Goal: Task Accomplishment & Management: Complete application form

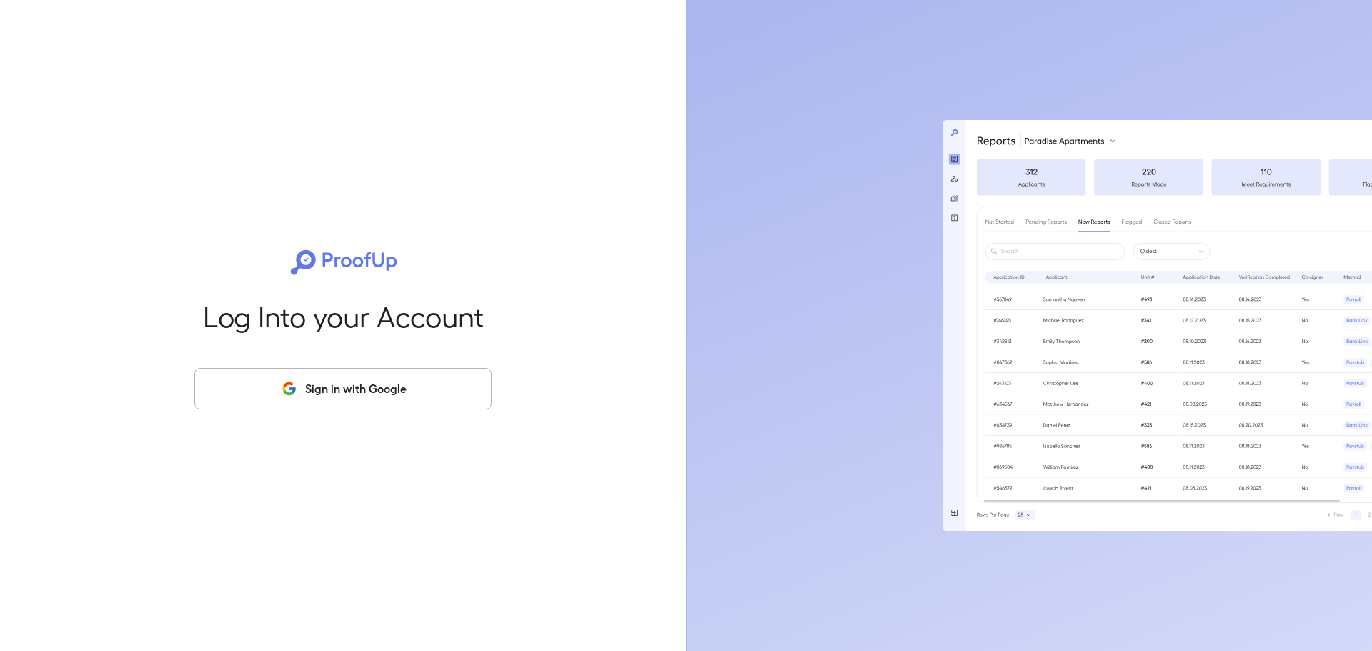
click at [412, 394] on button "Sign in with Google" at bounding box center [342, 388] width 297 height 41
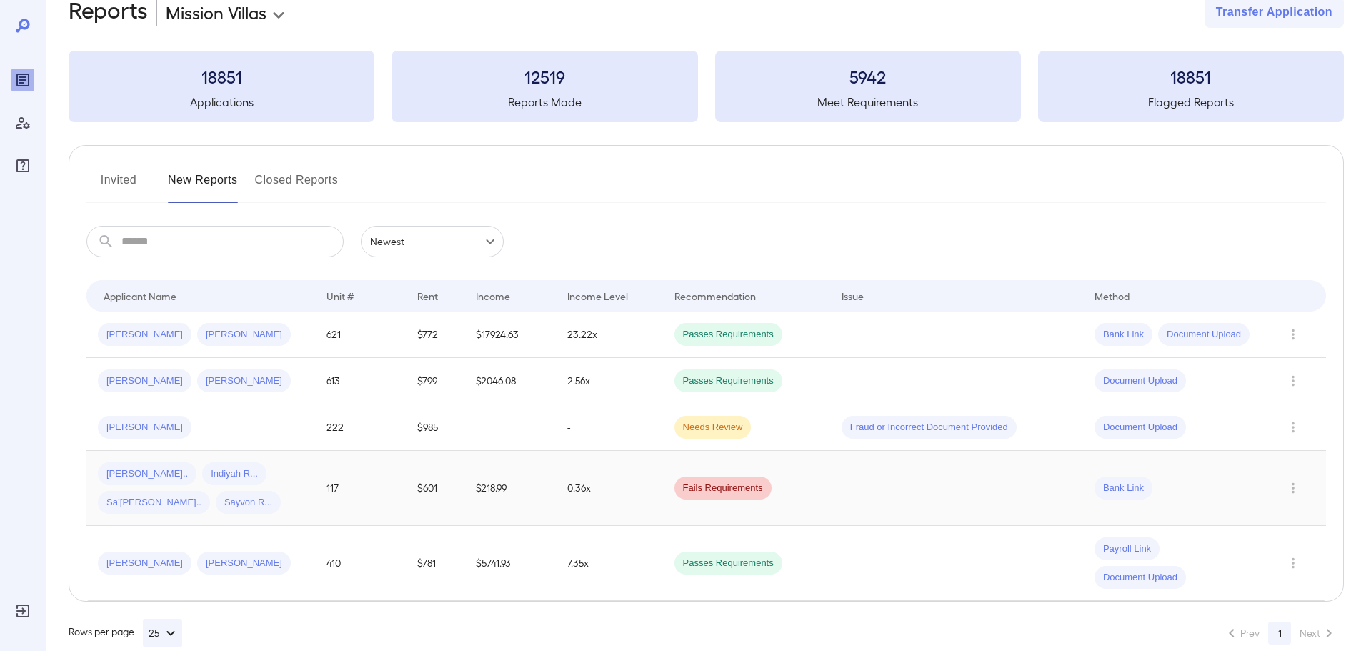
scroll to position [57, 0]
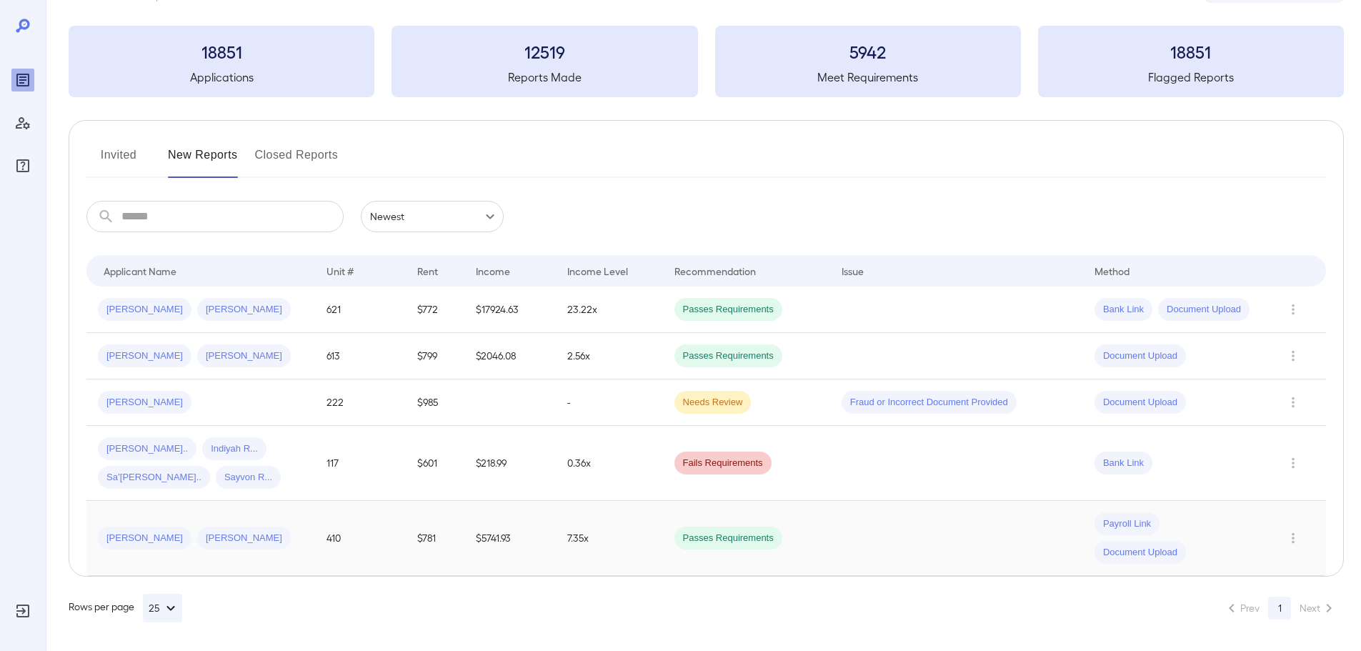
click at [197, 538] on span "[PERSON_NAME]" at bounding box center [244, 539] width 94 height 14
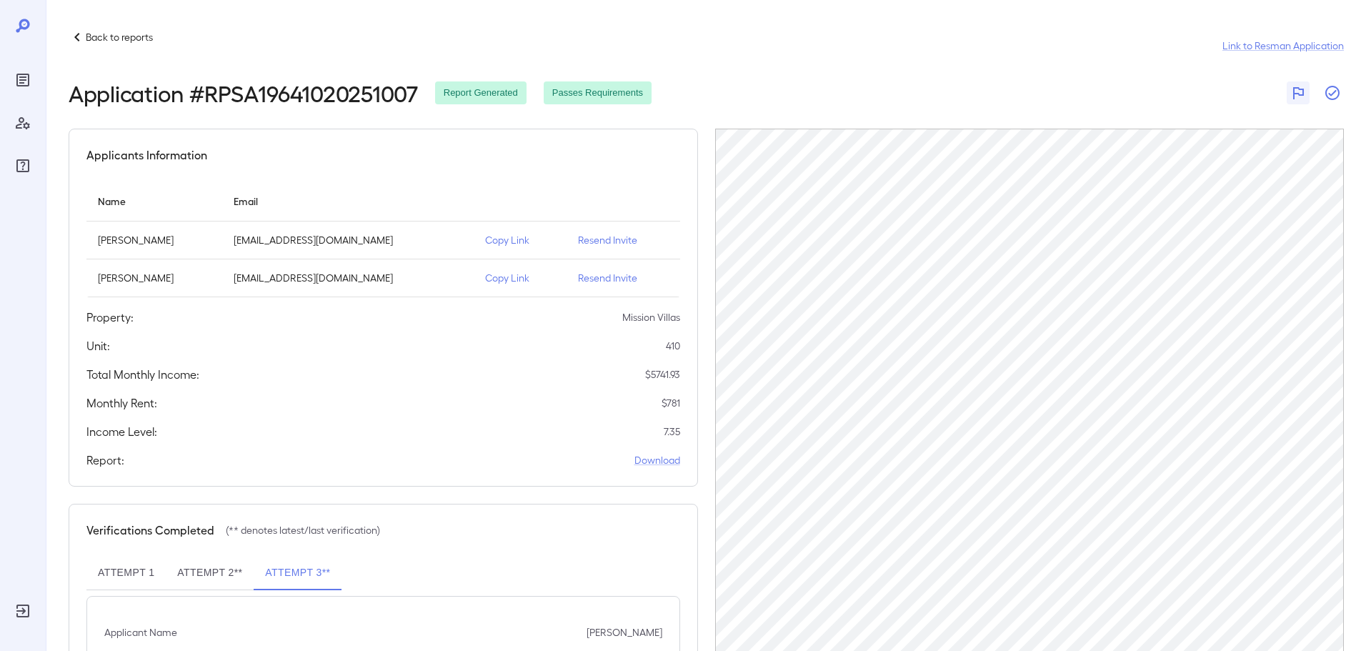
click at [1331, 94] on icon "button" at bounding box center [1332, 92] width 17 height 17
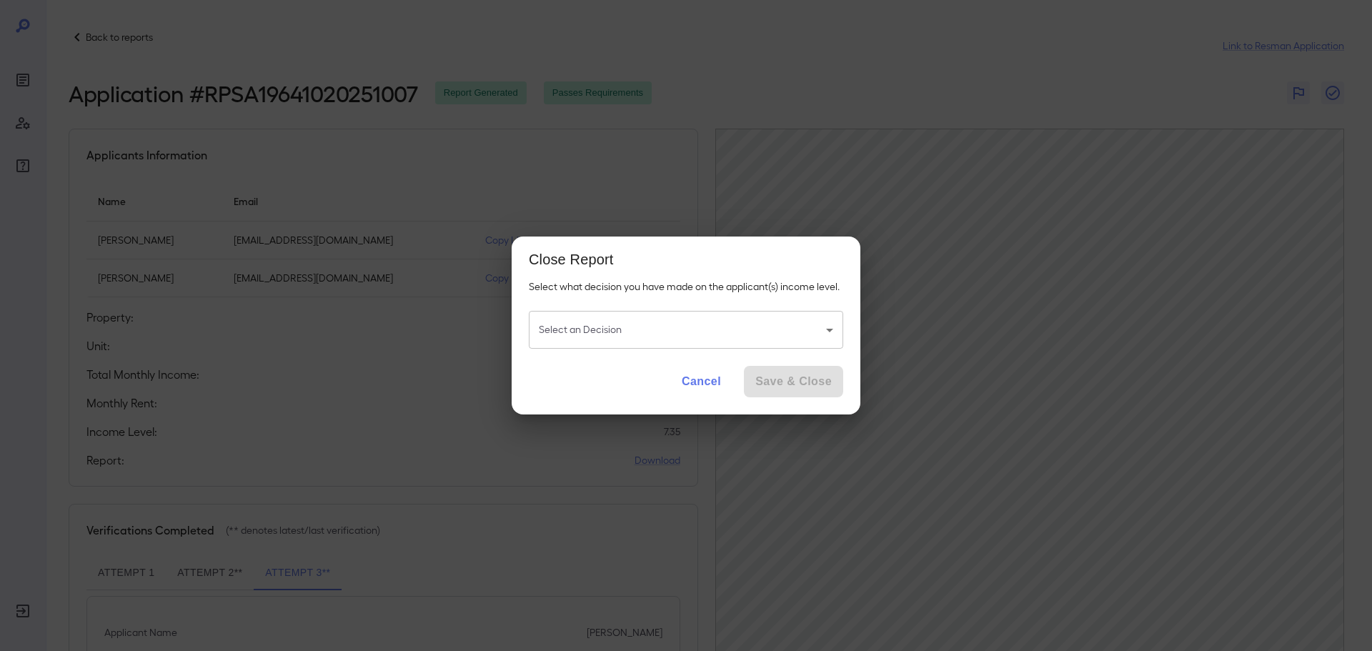
click at [778, 316] on body "Back to reports Link to Resman Application Application # RPSA19641020251007 Rep…" at bounding box center [686, 325] width 1372 height 651
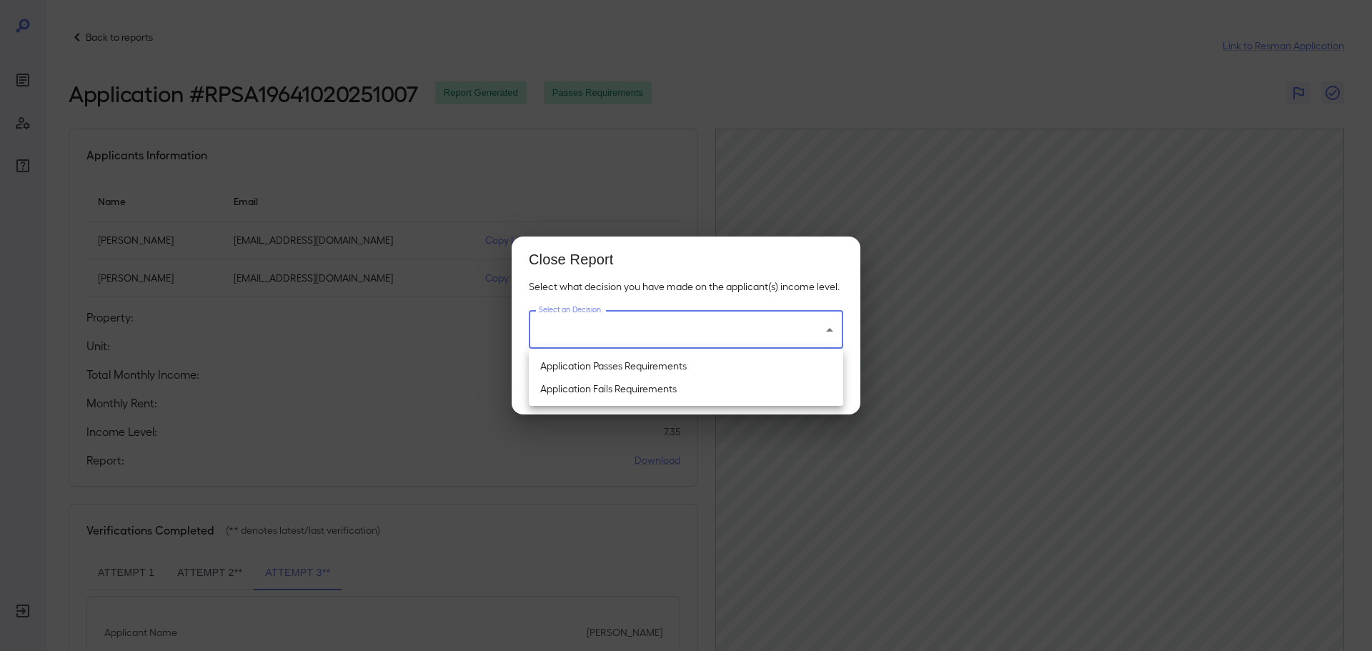
click at [639, 364] on li "Application Passes Requirements" at bounding box center [686, 365] width 314 height 23
type input "**********"
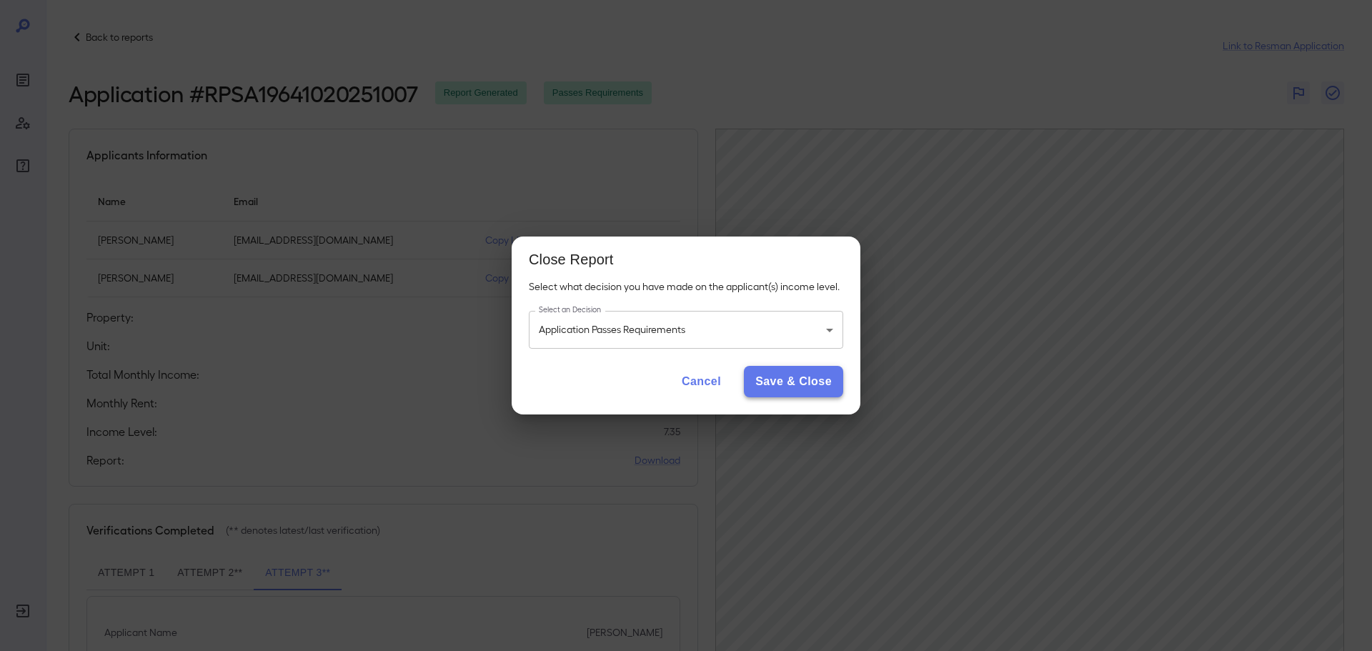
click at [807, 379] on button "Save & Close" at bounding box center [793, 381] width 99 height 31
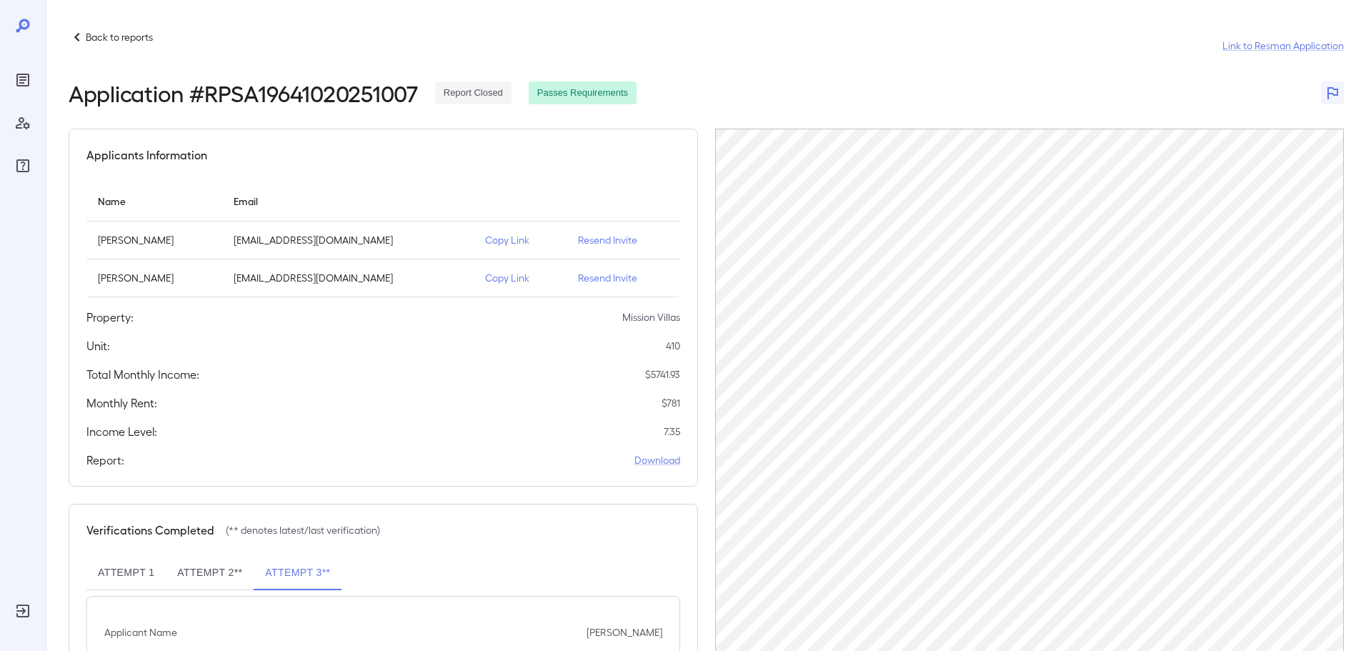
click at [109, 36] on p "Back to reports" at bounding box center [119, 37] width 67 height 14
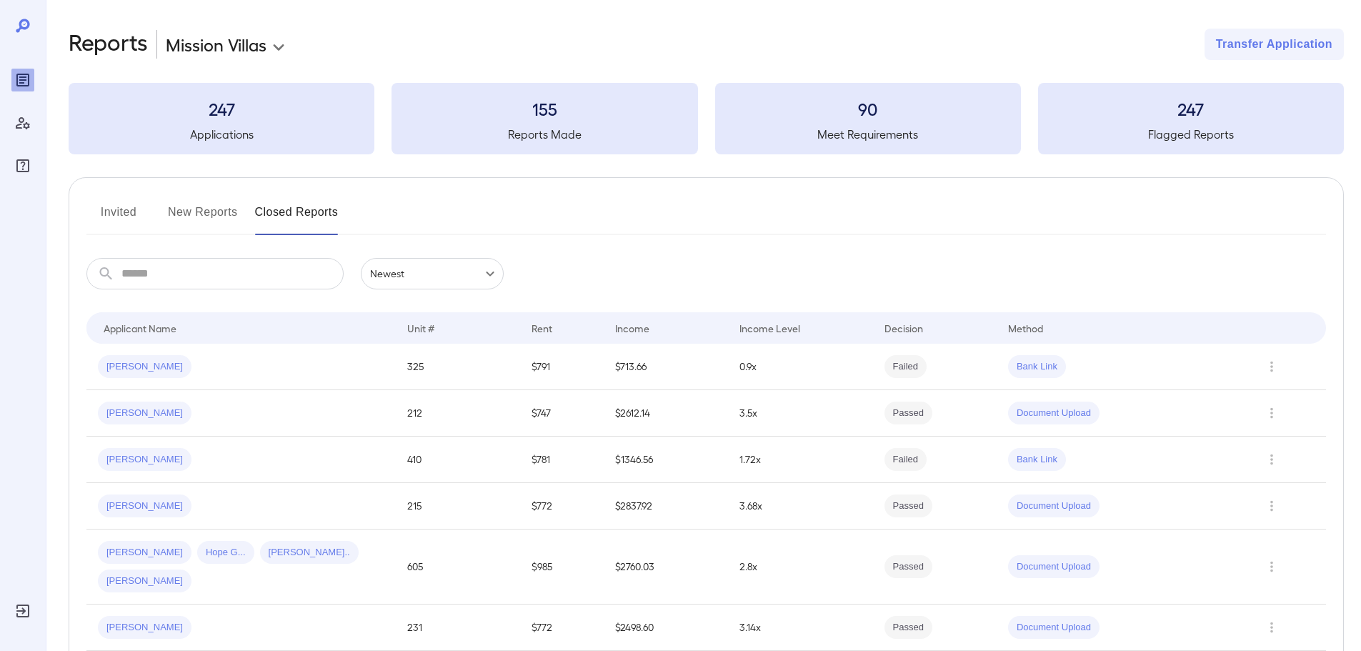
click at [204, 211] on button "New Reports" at bounding box center [203, 218] width 70 height 34
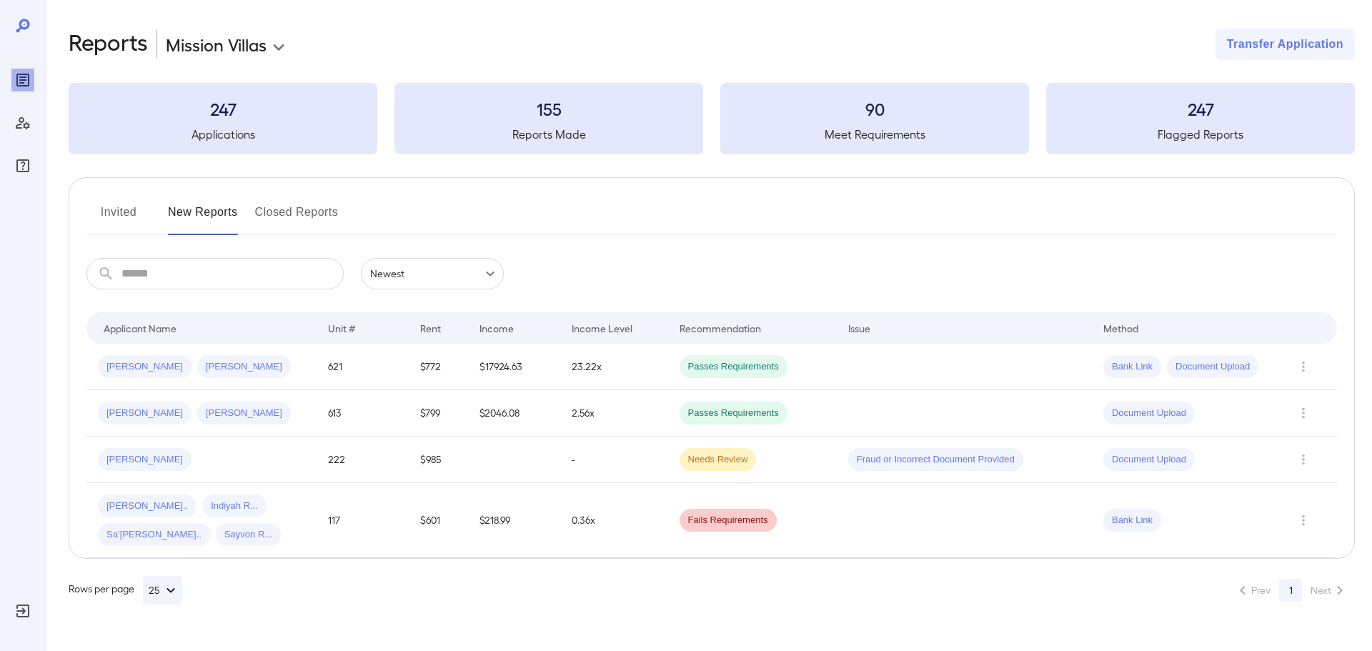
click at [126, 216] on button "Invited" at bounding box center [118, 218] width 64 height 34
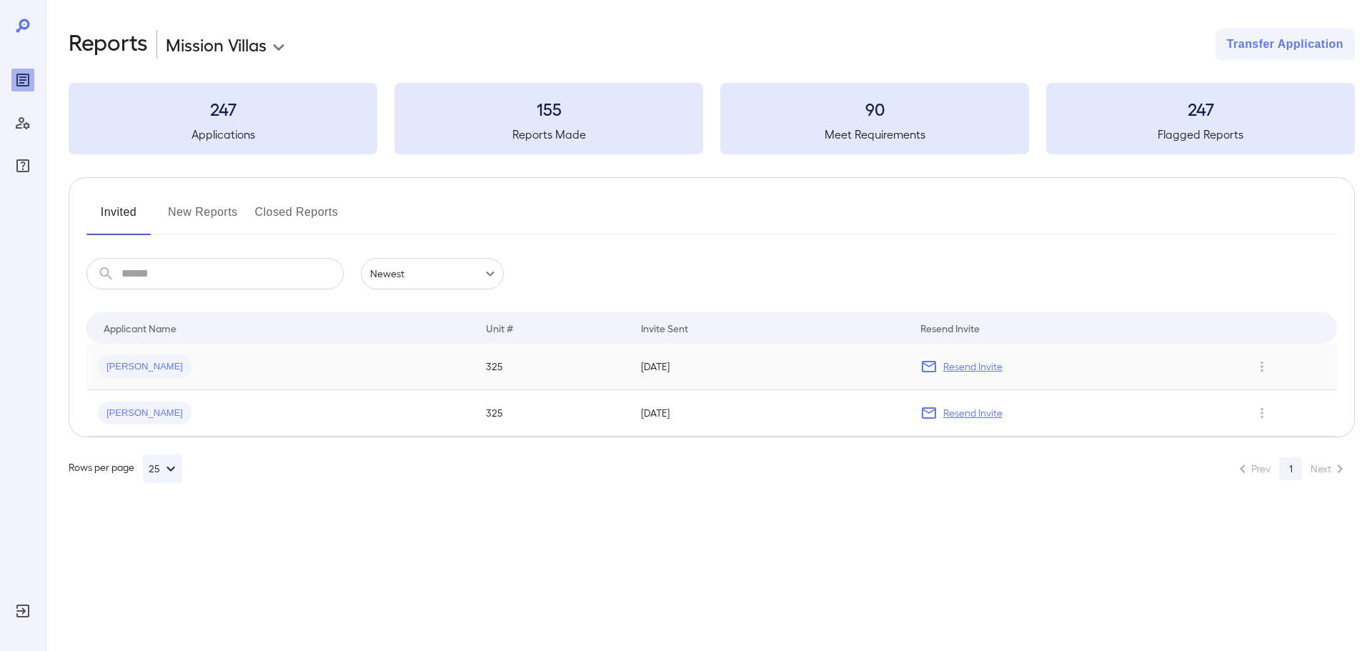
click at [135, 365] on span "[PERSON_NAME]" at bounding box center [145, 367] width 94 height 14
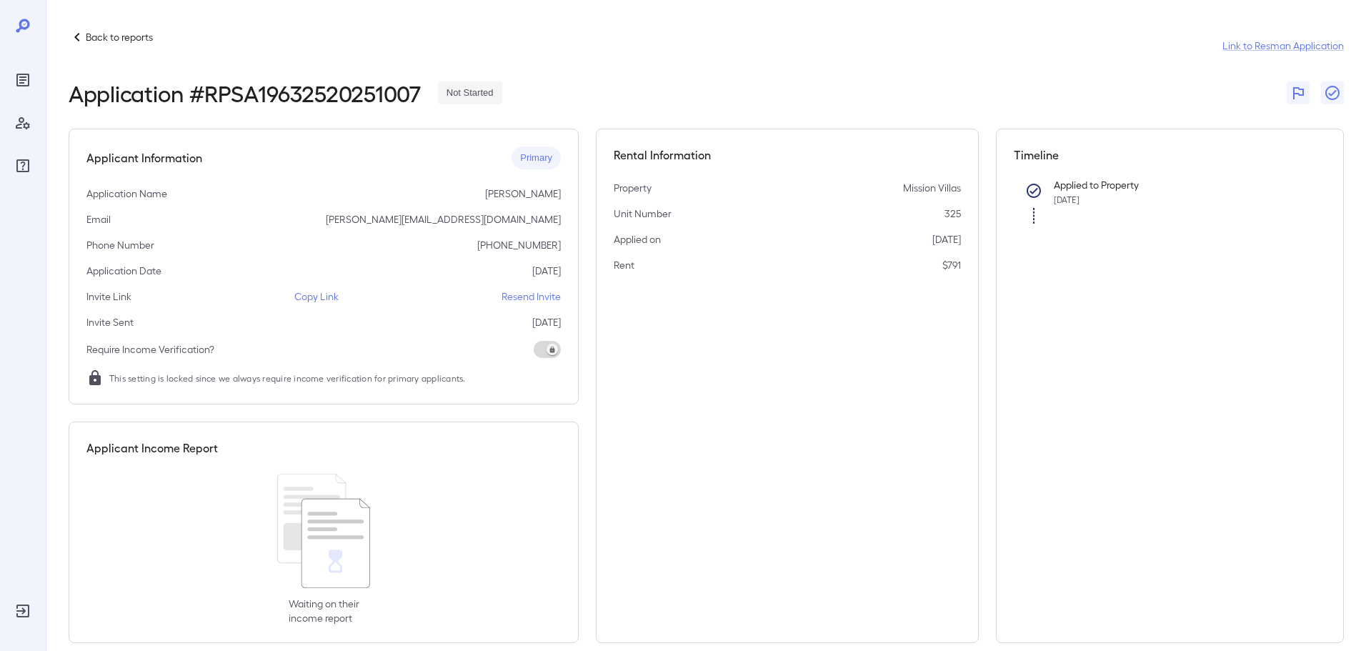
click at [302, 295] on p "Copy Link" at bounding box center [316, 296] width 44 height 14
click at [116, 31] on p "Back to reports" at bounding box center [119, 37] width 67 height 14
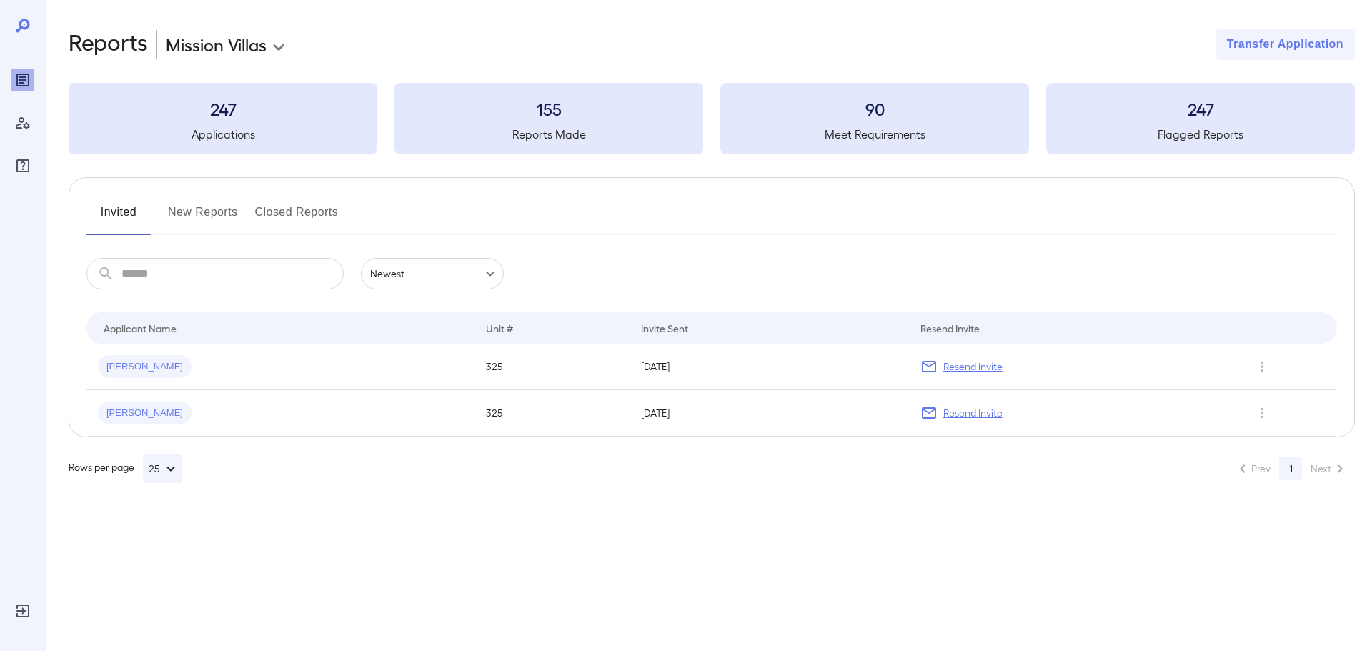
click at [197, 210] on button "New Reports" at bounding box center [203, 218] width 70 height 34
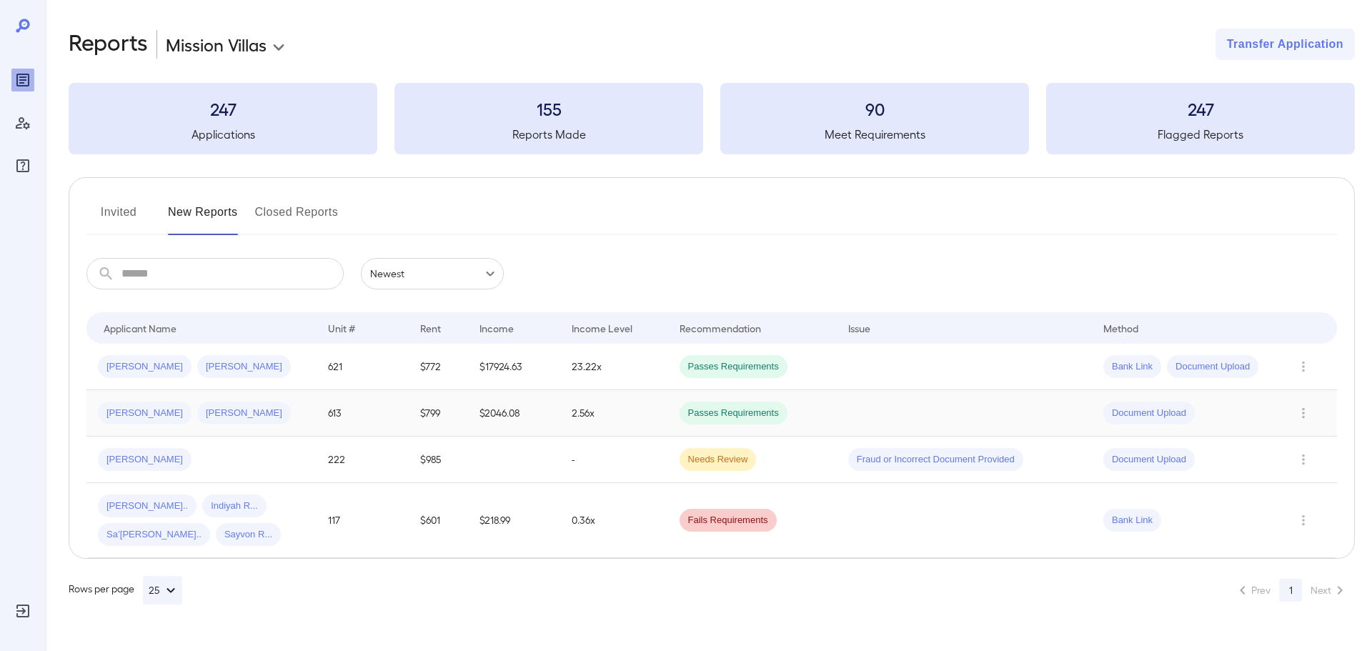
click at [218, 414] on span "[PERSON_NAME]" at bounding box center [244, 414] width 94 height 14
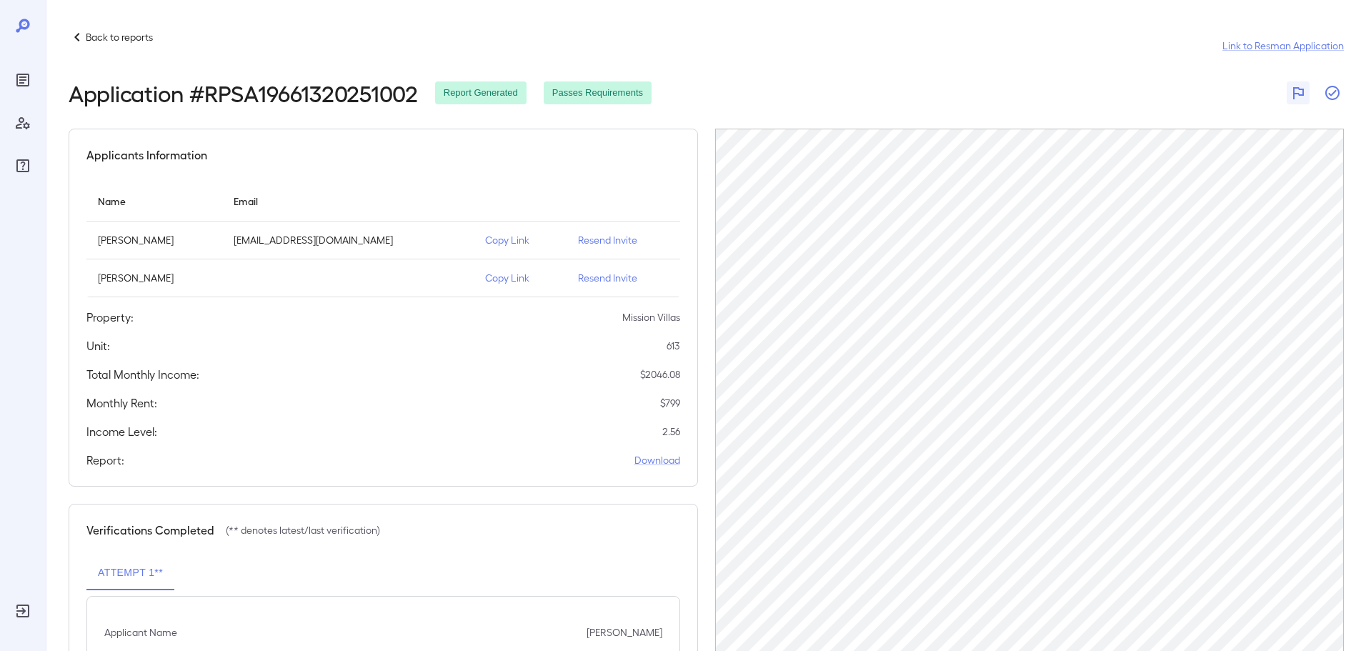
click at [1331, 91] on icon "button" at bounding box center [1332, 92] width 17 height 17
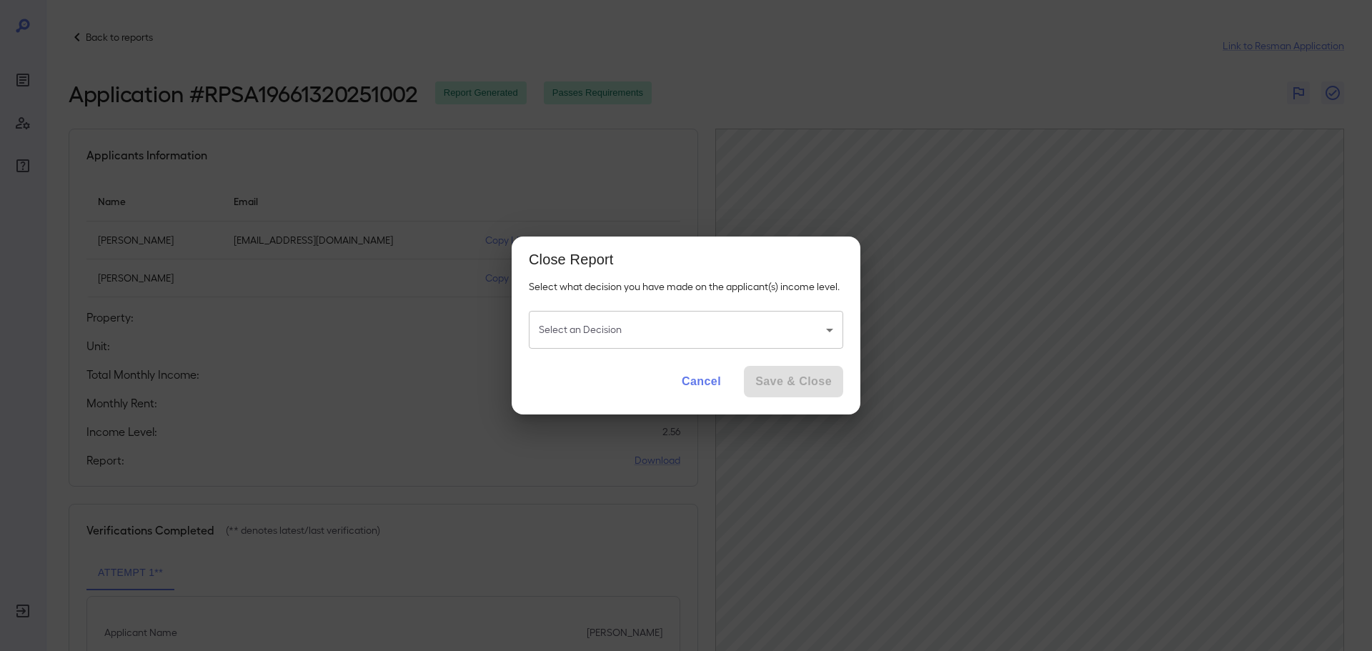
click at [578, 328] on body "Back to reports Link to Resman Application Application # RPSA19661320251002 Rep…" at bounding box center [686, 325] width 1372 height 651
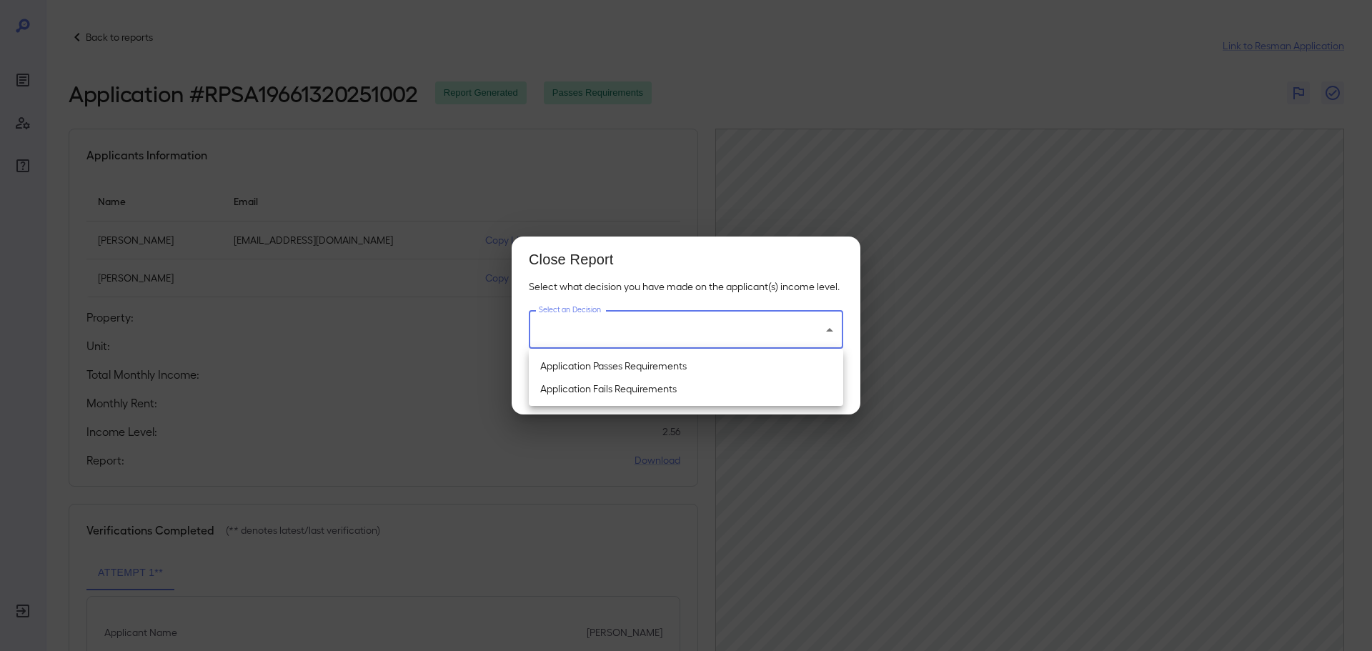
click at [609, 365] on li "Application Passes Requirements" at bounding box center [686, 365] width 314 height 23
type input "**********"
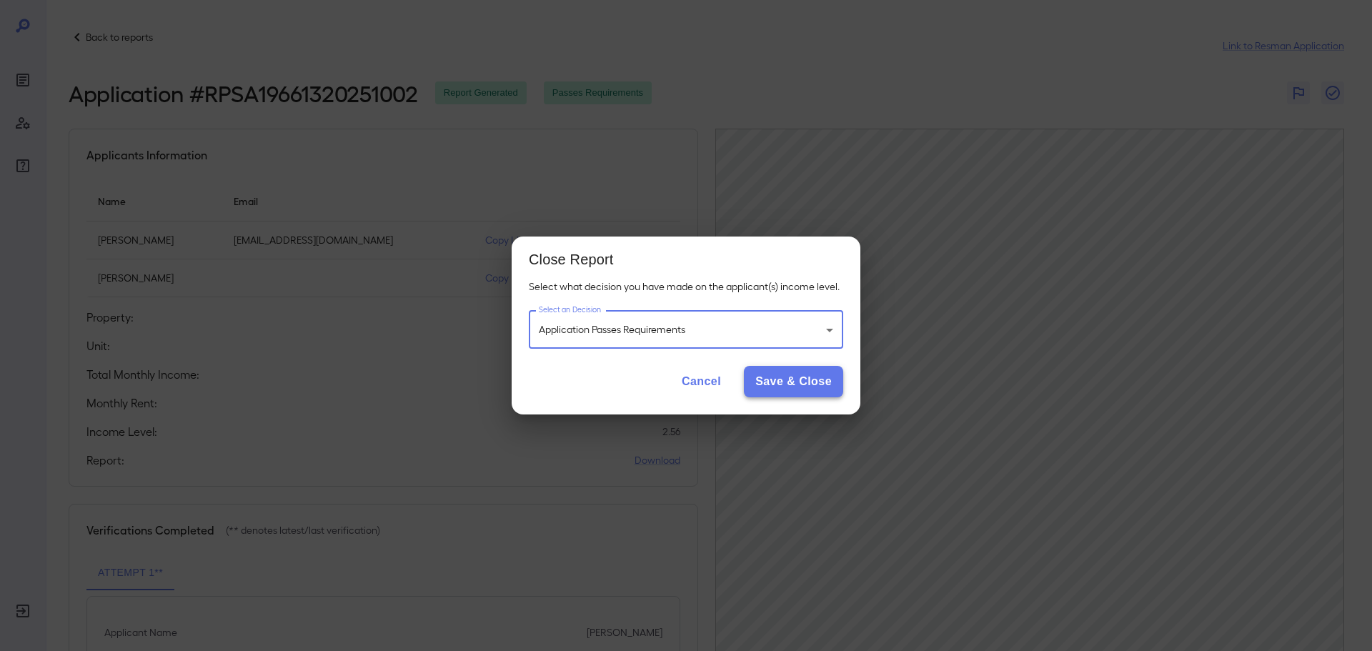
click at [780, 378] on button "Save & Close" at bounding box center [793, 381] width 99 height 31
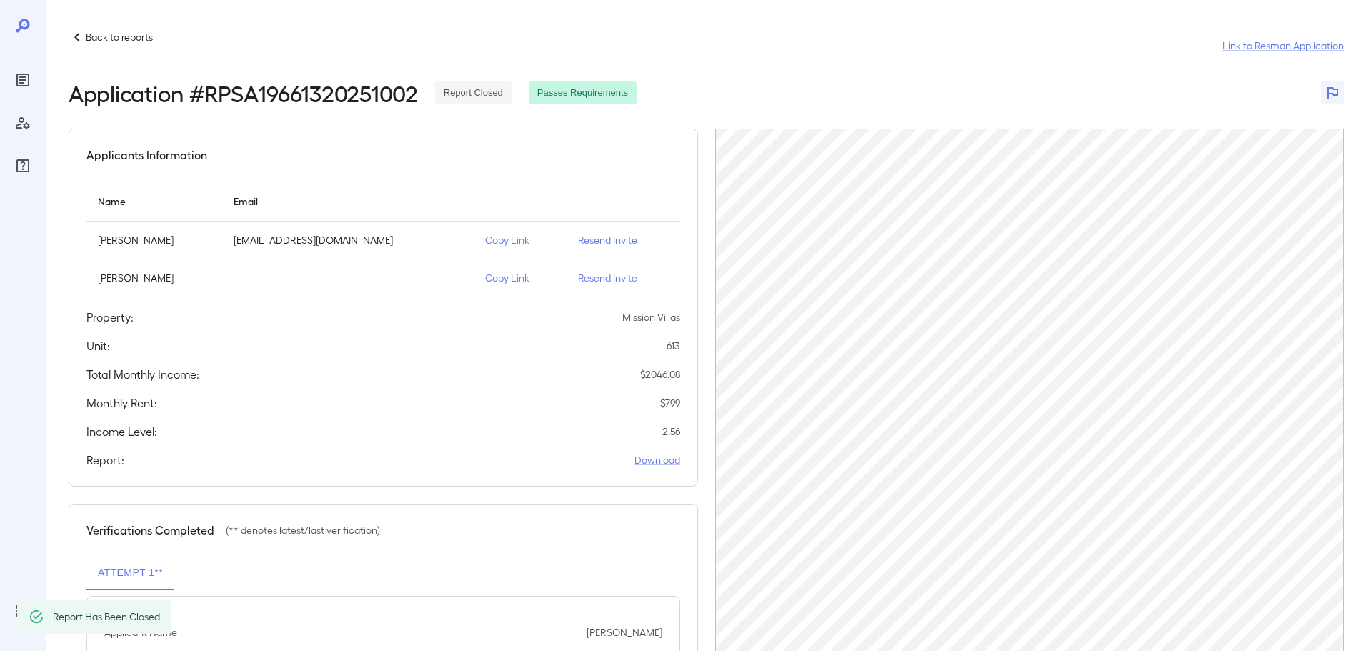
click at [131, 36] on p "Back to reports" at bounding box center [119, 37] width 67 height 14
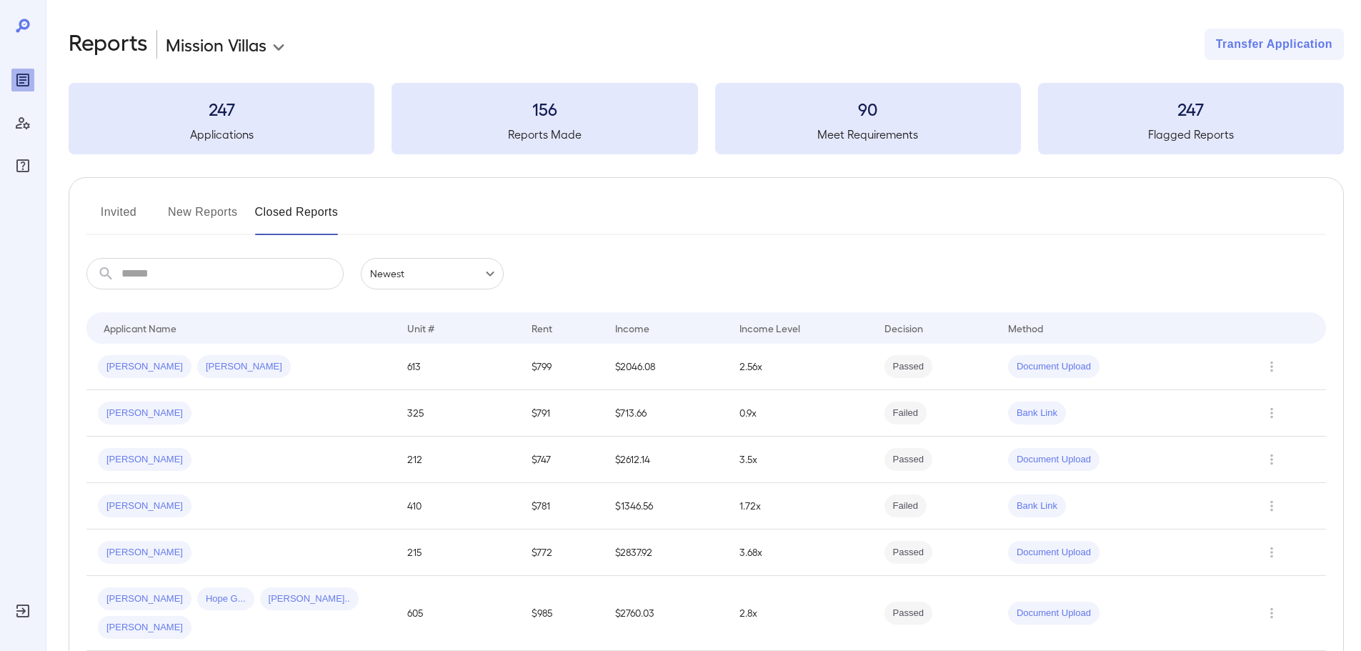
click at [212, 215] on button "New Reports" at bounding box center [203, 218] width 70 height 34
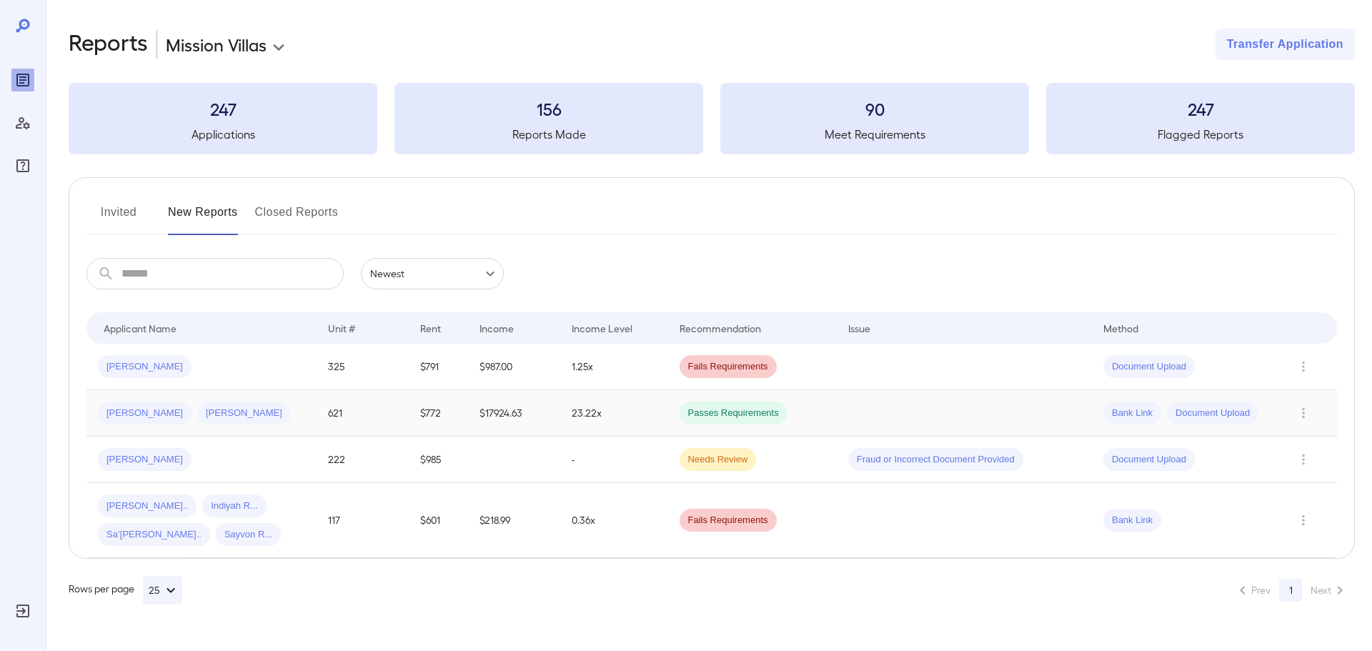
click at [217, 419] on span "[PERSON_NAME]" at bounding box center [244, 414] width 94 height 14
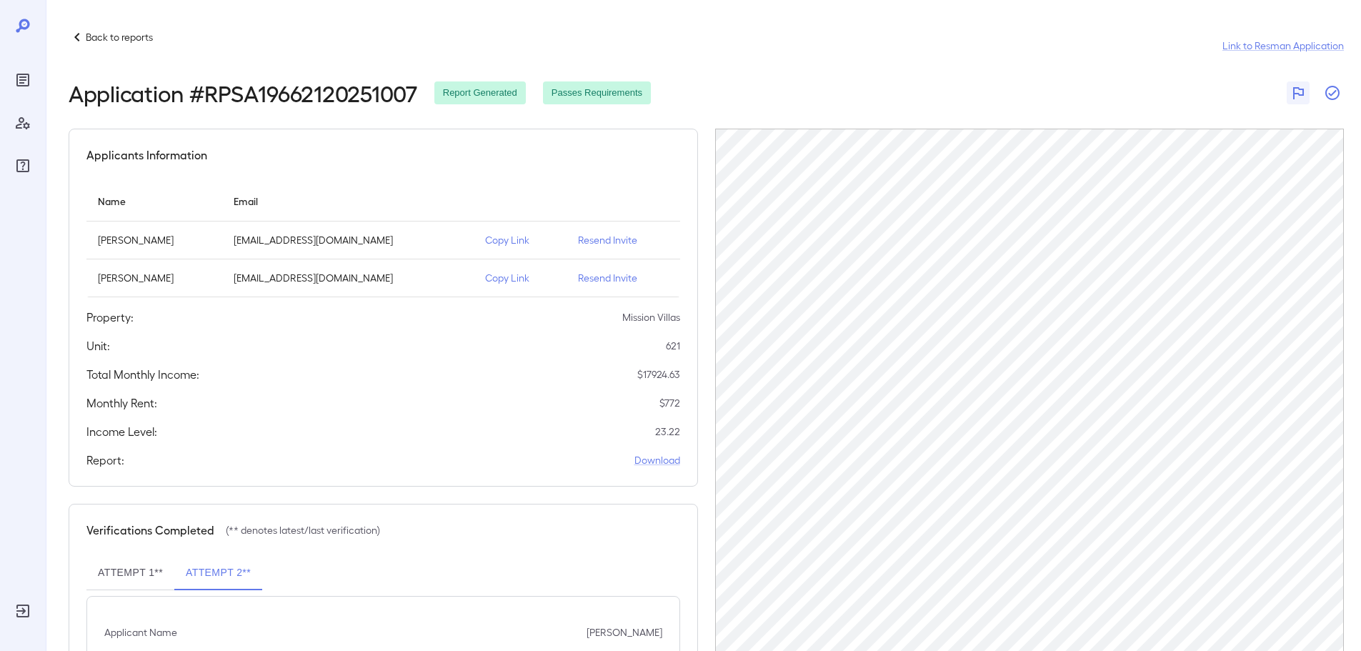
click at [1331, 100] on icon "button" at bounding box center [1332, 92] width 17 height 17
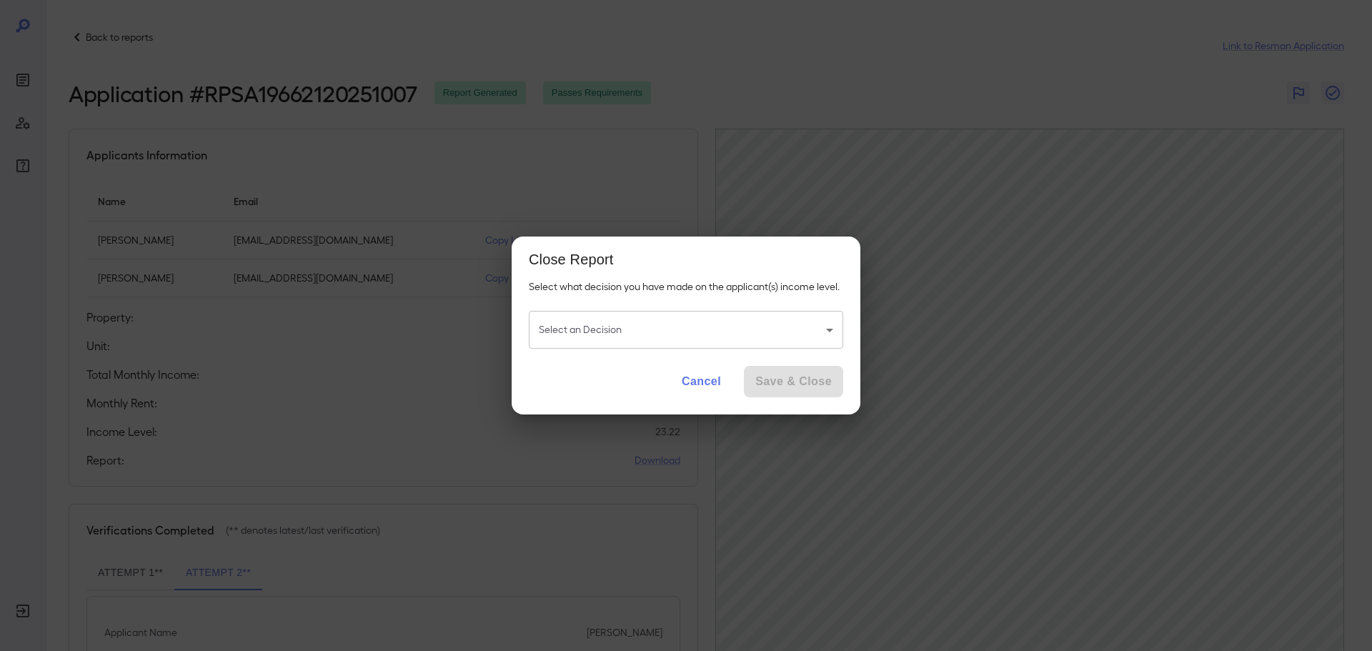
click at [749, 340] on body "Back to reports Link to Resman Application Application # RPSA19662120251007 Rep…" at bounding box center [686, 325] width 1372 height 651
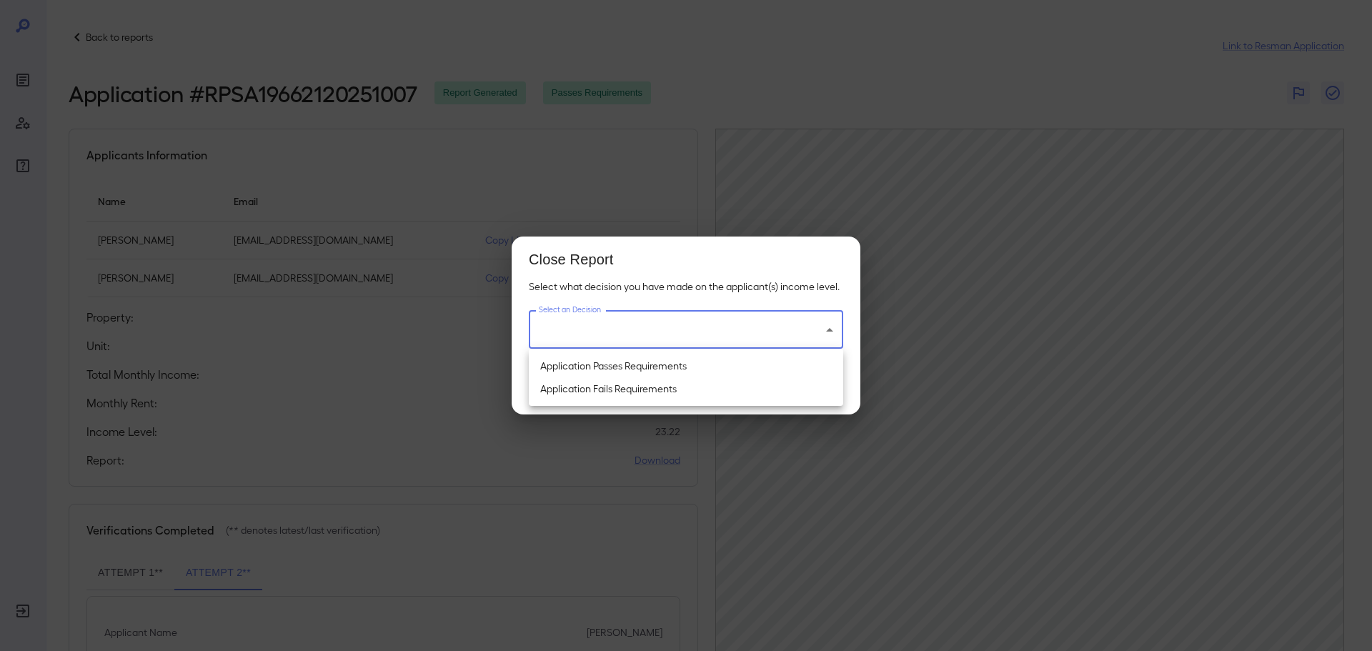
click at [619, 363] on li "Application Passes Requirements" at bounding box center [686, 365] width 314 height 23
type input "**********"
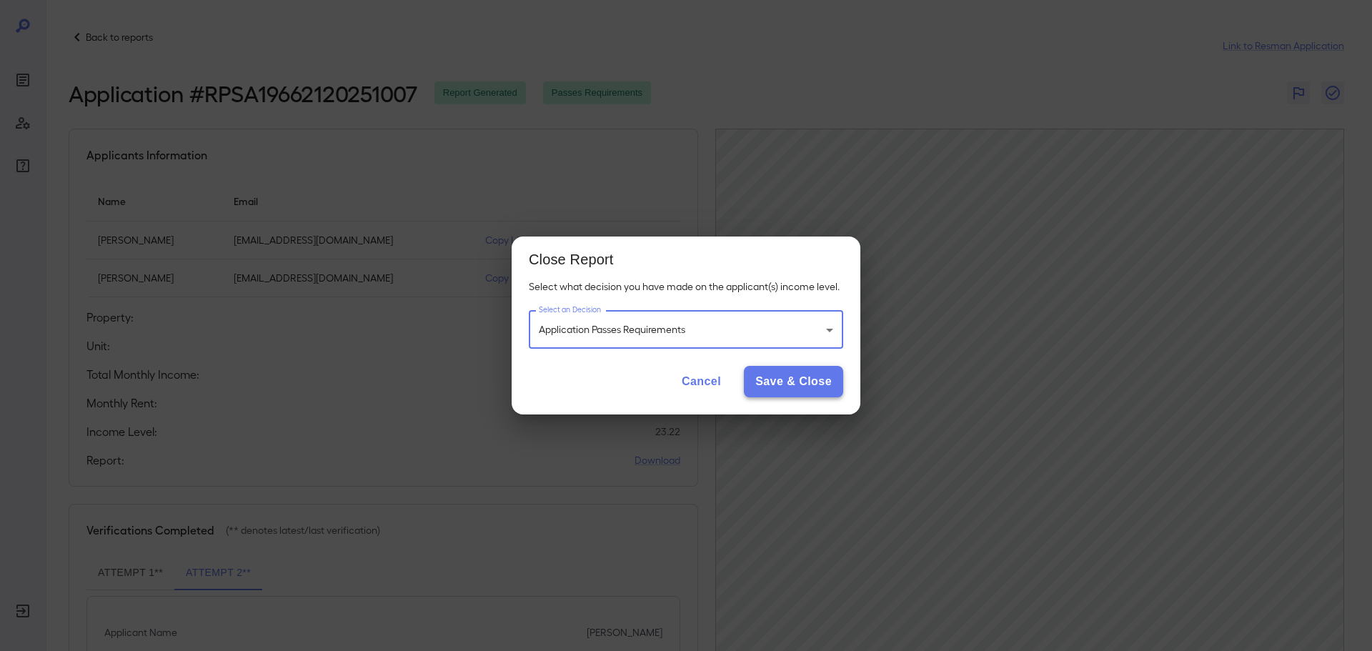
click at [797, 385] on button "Save & Close" at bounding box center [793, 381] width 99 height 31
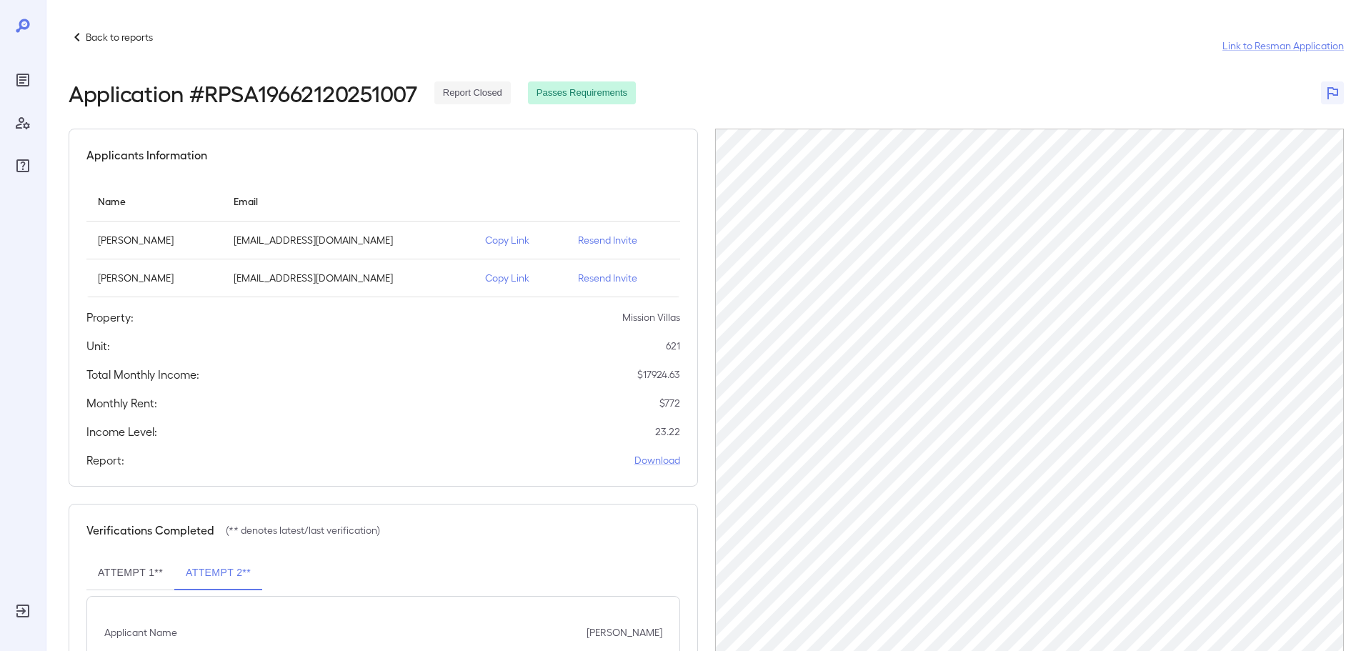
click at [101, 36] on p "Back to reports" at bounding box center [119, 37] width 67 height 14
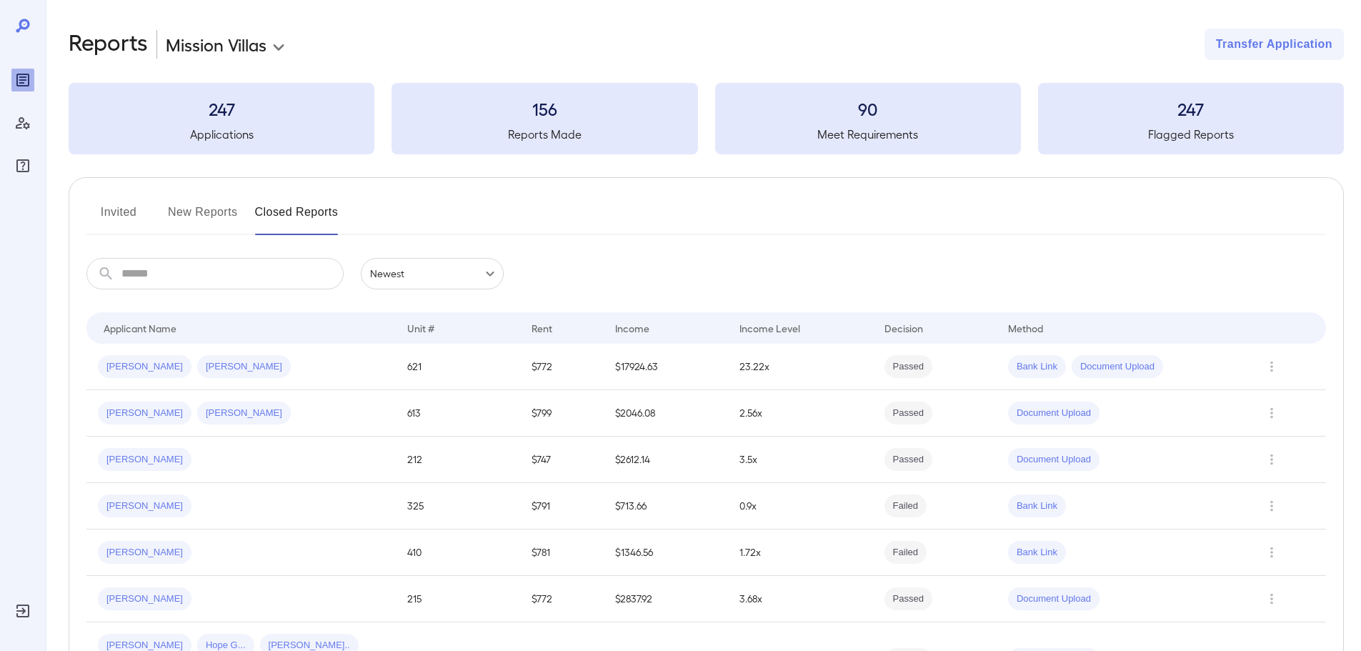
click at [212, 212] on button "New Reports" at bounding box center [203, 218] width 70 height 34
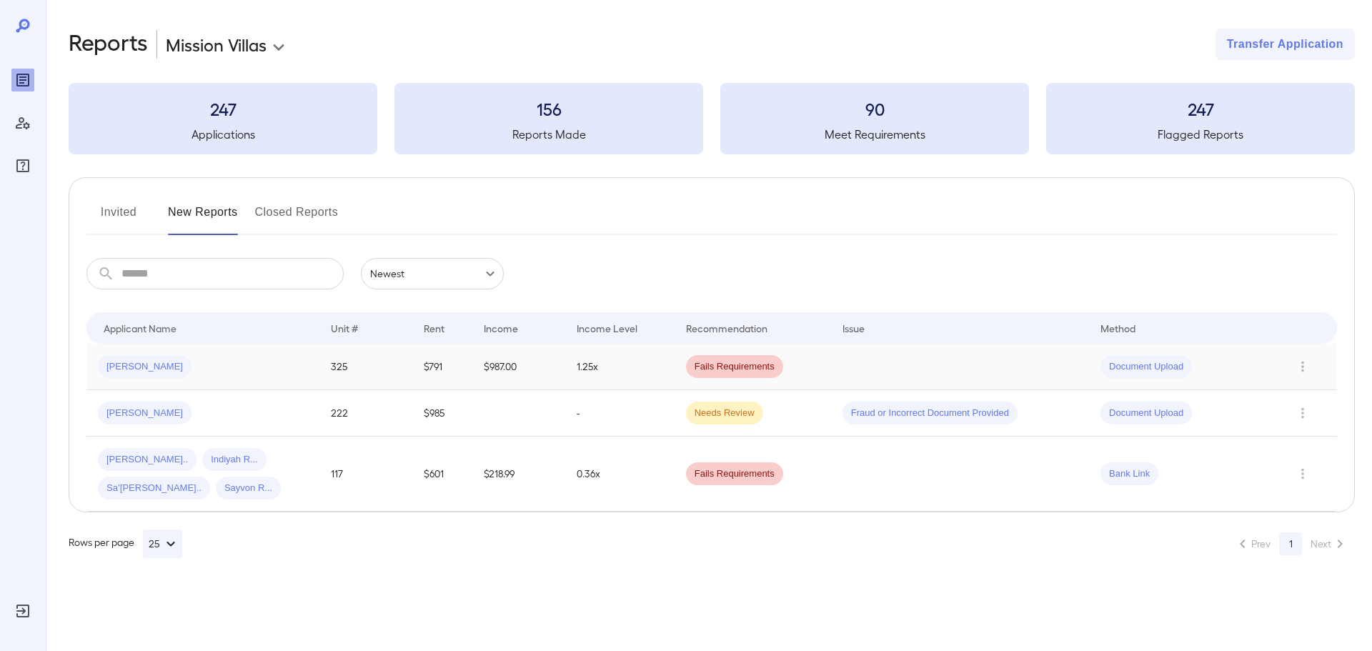
click at [189, 367] on div "[PERSON_NAME]" at bounding box center [203, 366] width 210 height 23
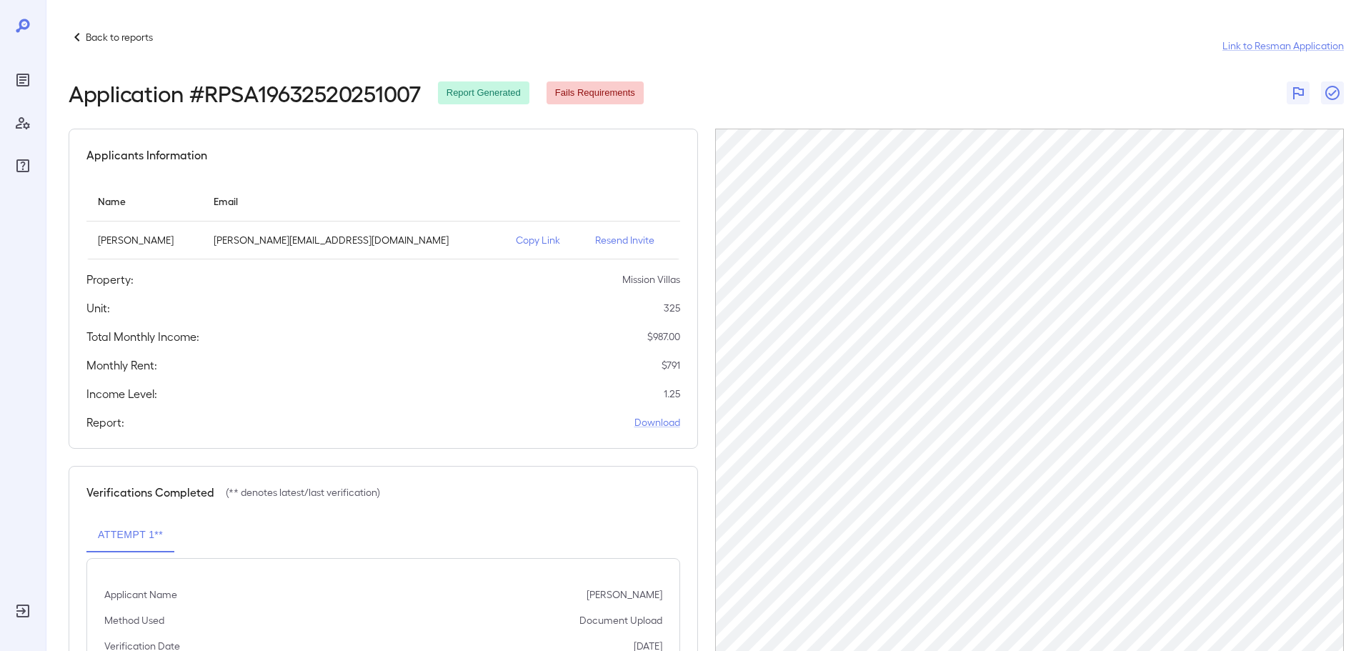
click at [126, 30] on div "Back to reports Link to Resman Application Application # RPSA19632520251007 Rep…" at bounding box center [704, 397] width 1316 height 795
click at [131, 39] on p "Back to reports" at bounding box center [119, 37] width 67 height 14
